Goal: Task Accomplishment & Management: Manage account settings

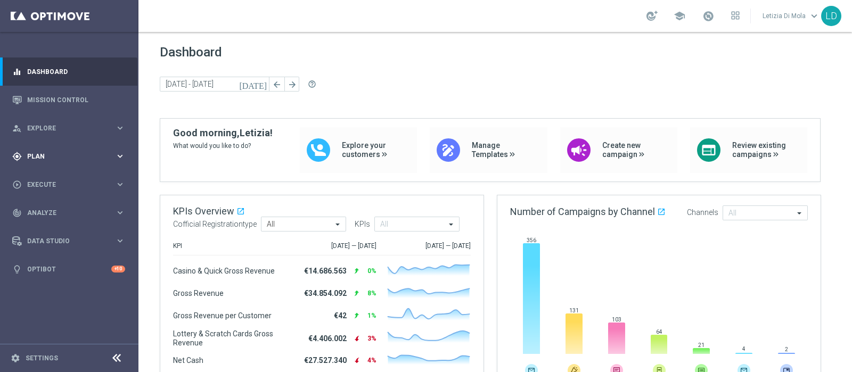
click at [91, 156] on span "Plan" at bounding box center [71, 156] width 88 height 6
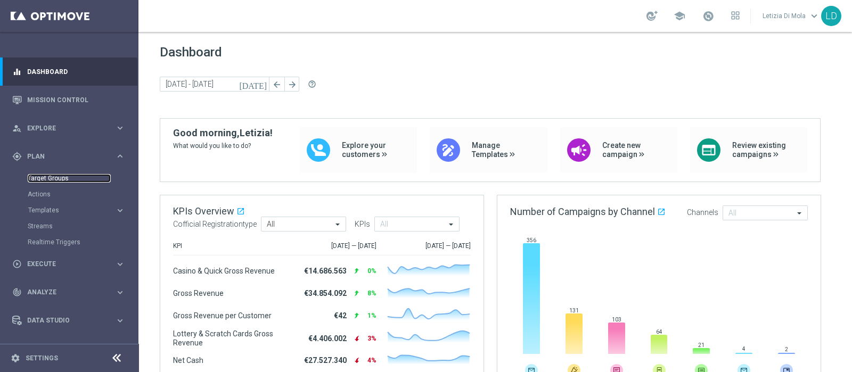
click at [63, 176] on link "Target Groups" at bounding box center [69, 178] width 83 height 9
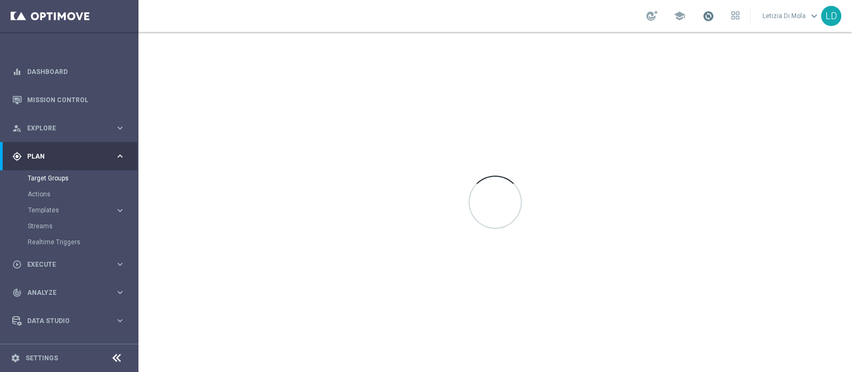
click at [711, 17] on span at bounding box center [709, 16] width 12 height 12
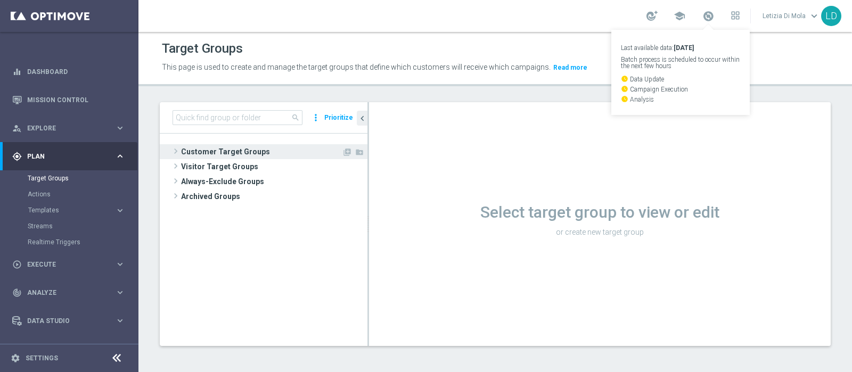
click at [240, 148] on span "Customer Target Groups" at bounding box center [261, 151] width 161 height 15
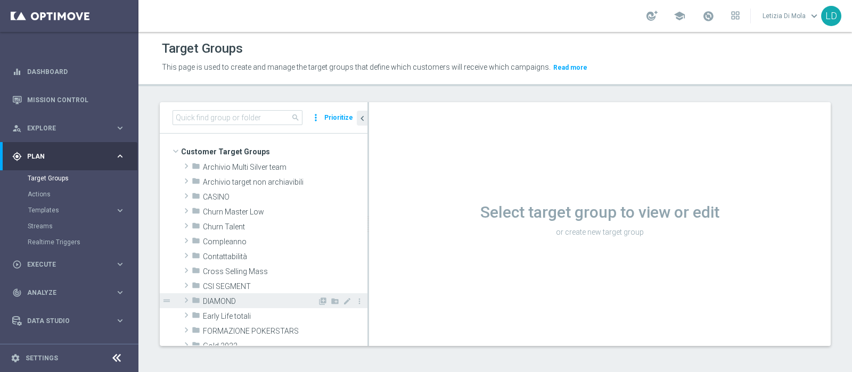
click at [227, 299] on span "DIAMOND" at bounding box center [260, 301] width 115 height 9
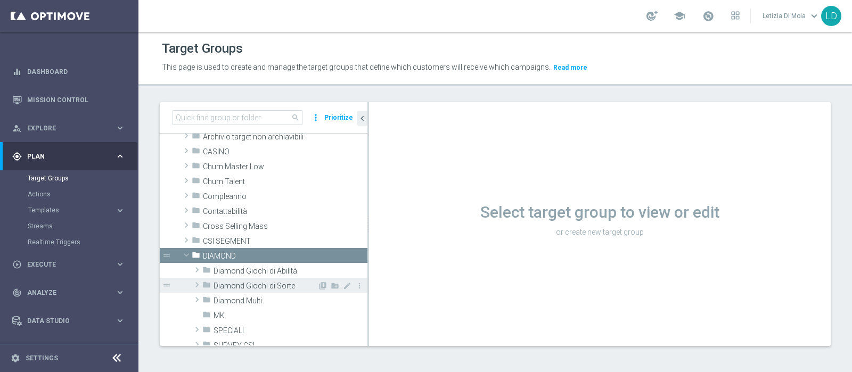
scroll to position [66, 0]
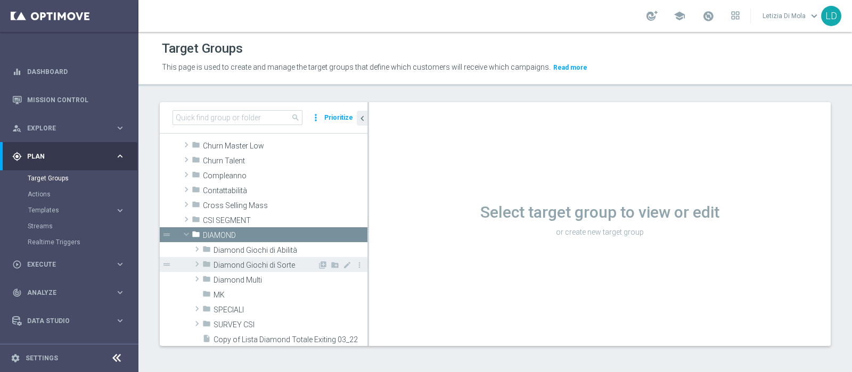
click at [260, 265] on span "Diamond Giochi di Sorte" at bounding box center [266, 265] width 104 height 9
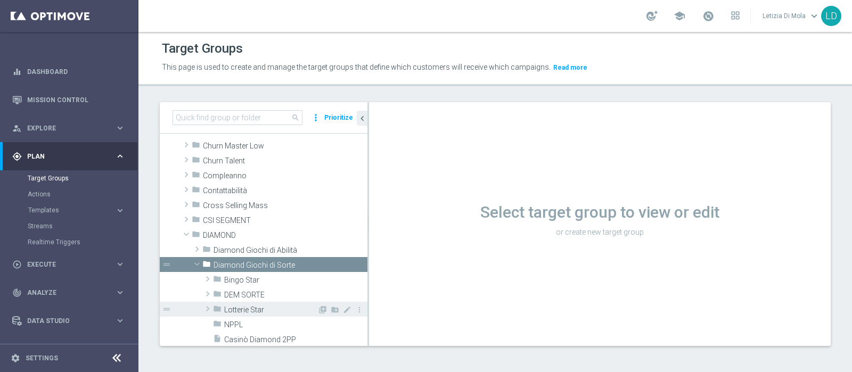
click at [274, 309] on span "Lotterie Star" at bounding box center [270, 310] width 93 height 9
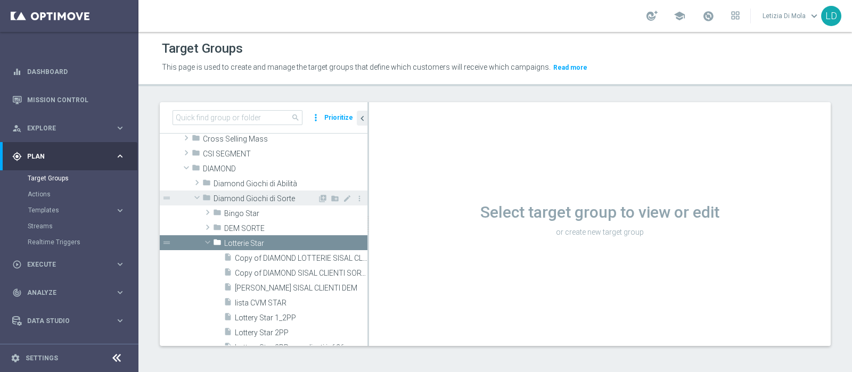
scroll to position [200, 0]
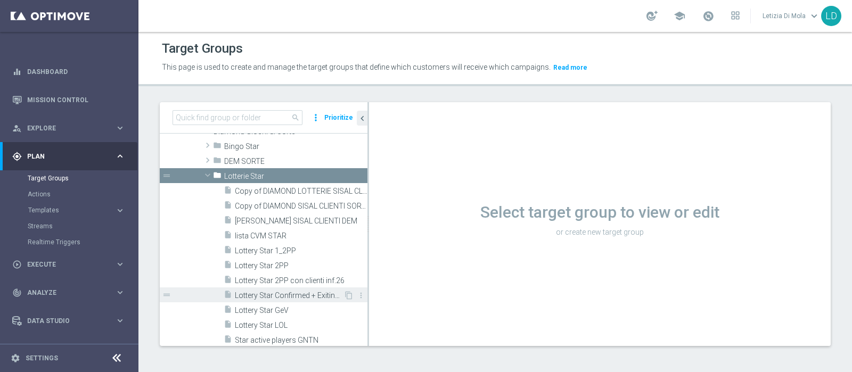
click at [297, 295] on span "Lottery Star Confirmed + Exiting + Young" at bounding box center [289, 295] width 109 height 9
